Goal: Task Accomplishment & Management: Manage account settings

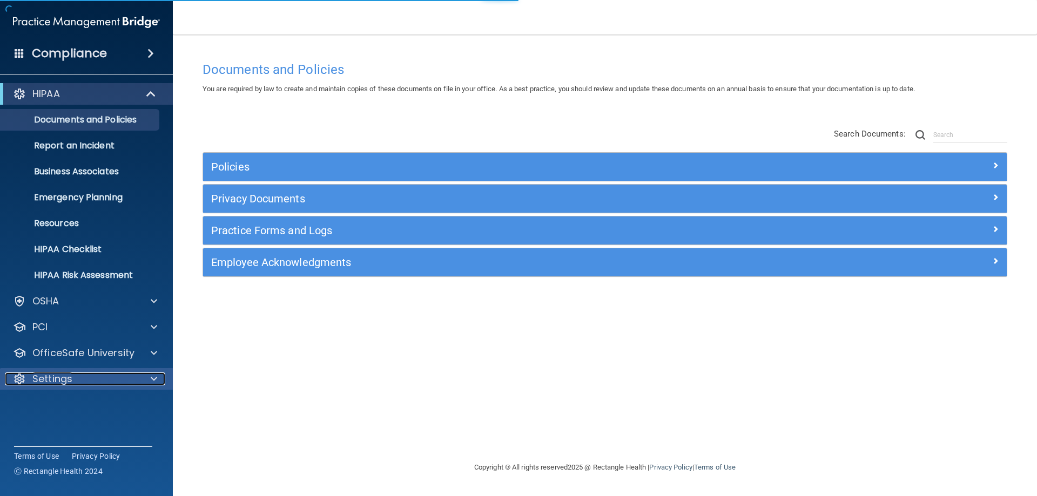
click at [55, 379] on p "Settings" at bounding box center [52, 379] width 40 height 13
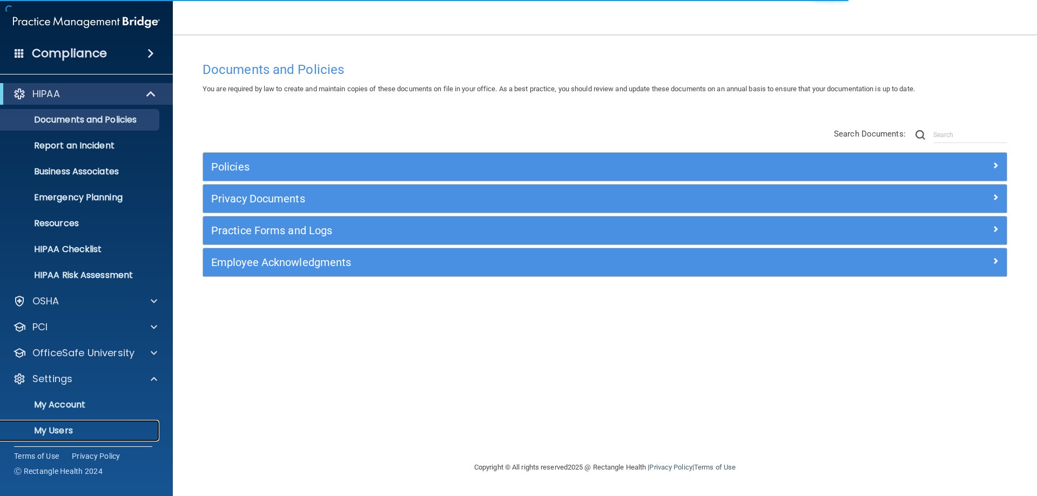
click at [63, 430] on p "My Users" at bounding box center [80, 430] width 147 height 11
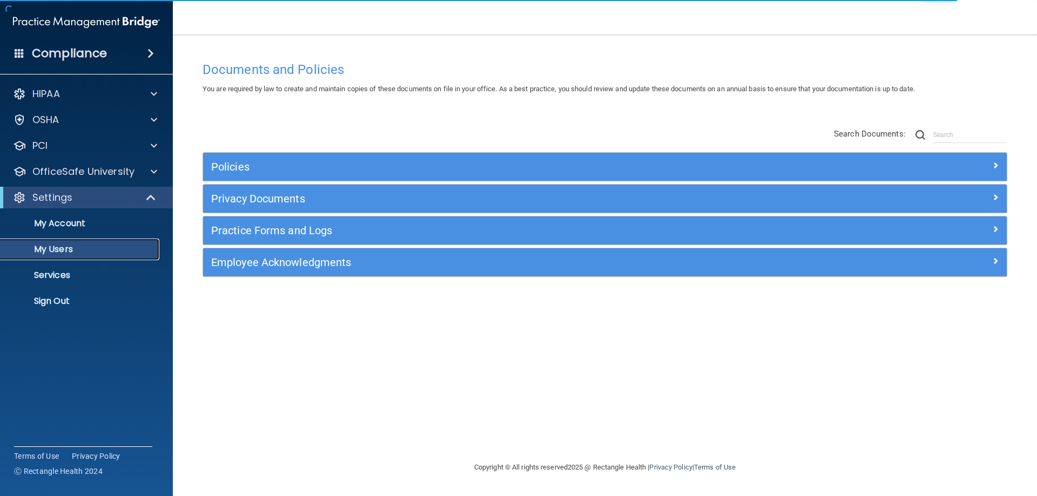
select select "20"
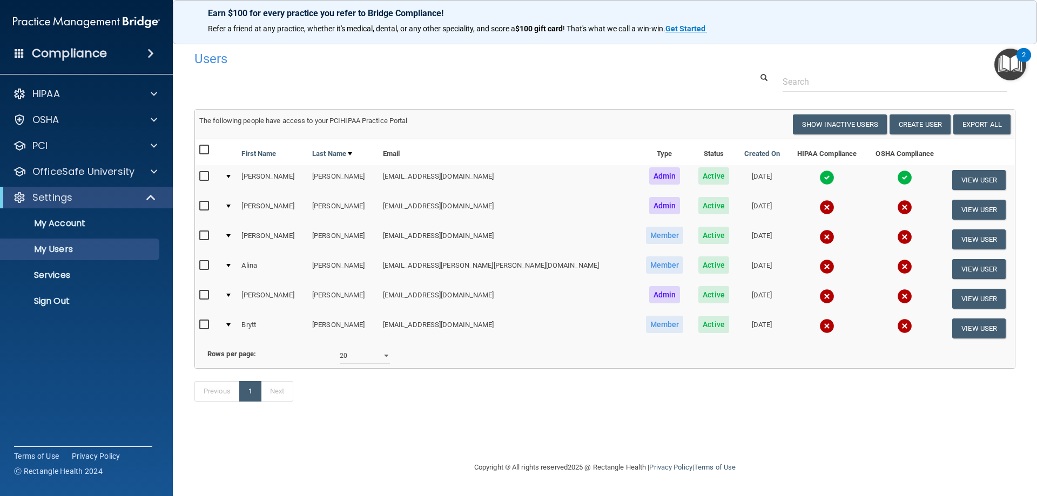
click at [202, 264] on input "checkbox" at bounding box center [205, 265] width 12 height 9
checkbox input "true"
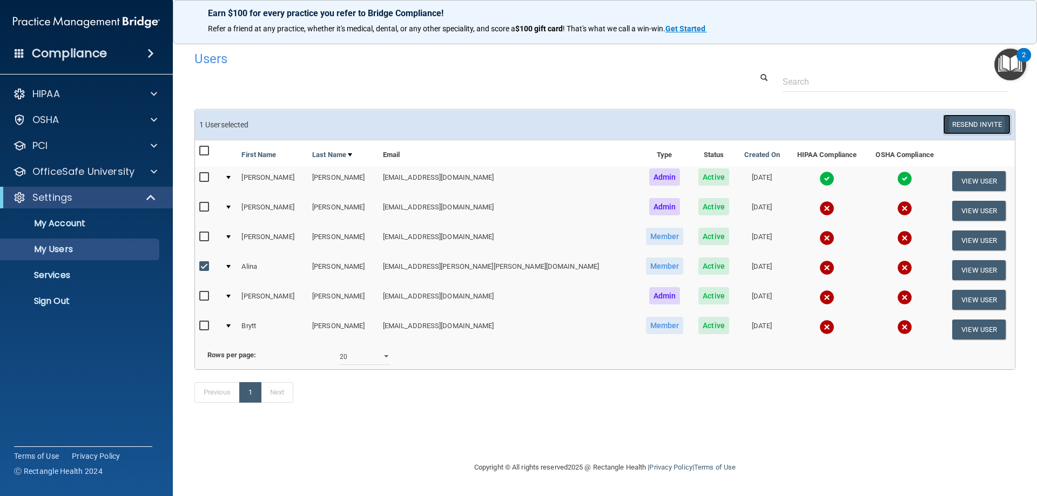
click at [967, 124] on button "Resend Invite" at bounding box center [976, 124] width 67 height 20
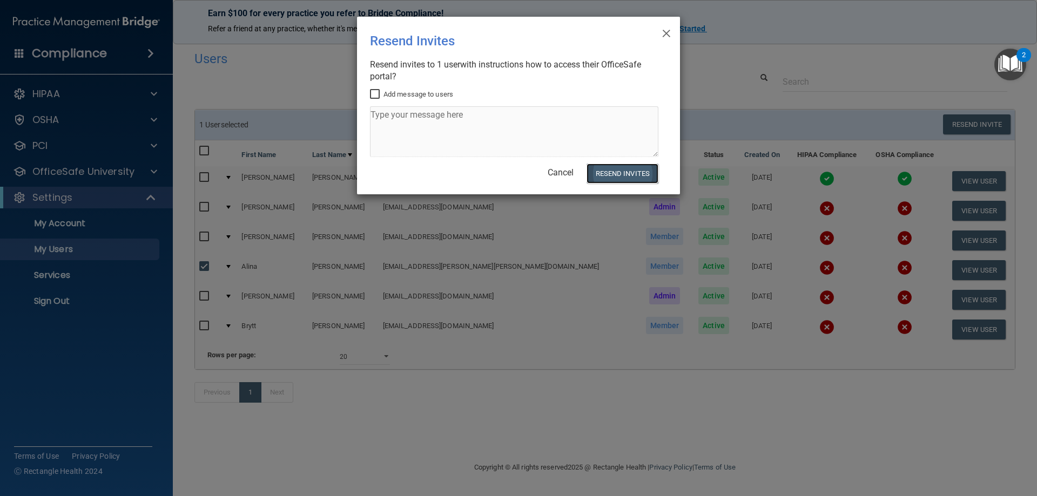
click at [611, 177] on button "Resend Invites" at bounding box center [622, 174] width 72 height 20
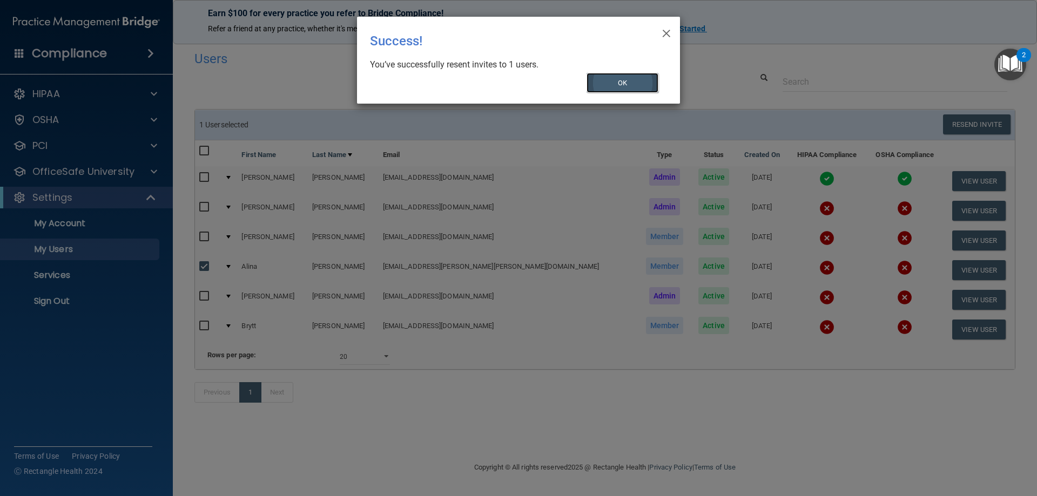
click at [628, 87] on button "OK" at bounding box center [622, 83] width 72 height 20
